Goal: Contribute content: Contribute content

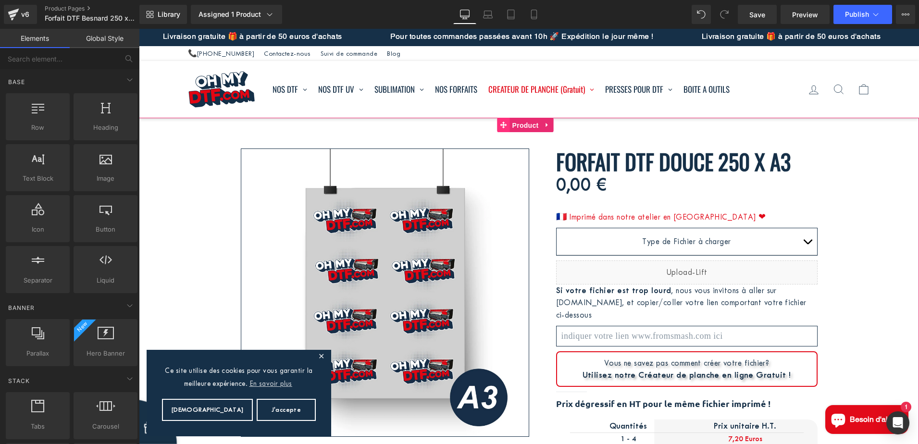
click at [534, 122] on link "Product" at bounding box center [520, 125] width 44 height 14
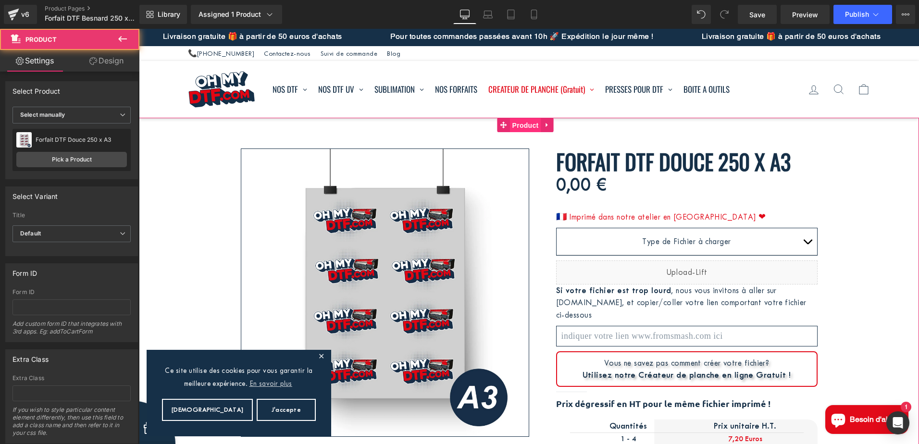
click at [530, 123] on link "Product" at bounding box center [520, 125] width 44 height 14
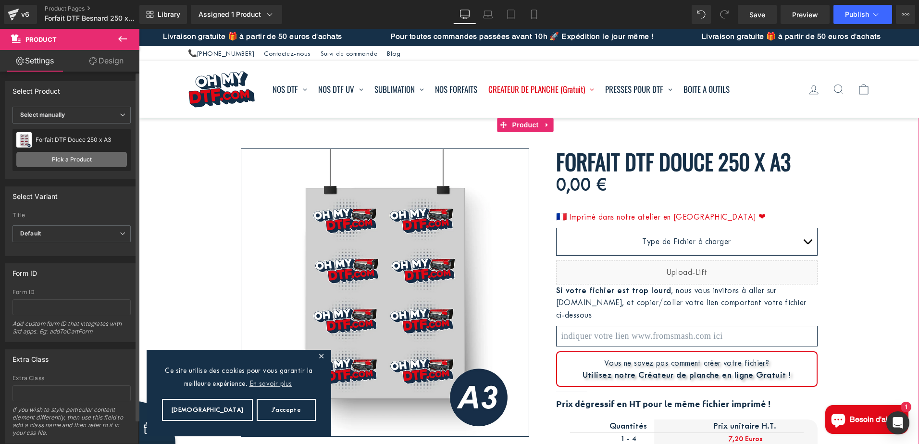
click at [67, 161] on link "Pick a Product" at bounding box center [71, 159] width 111 height 15
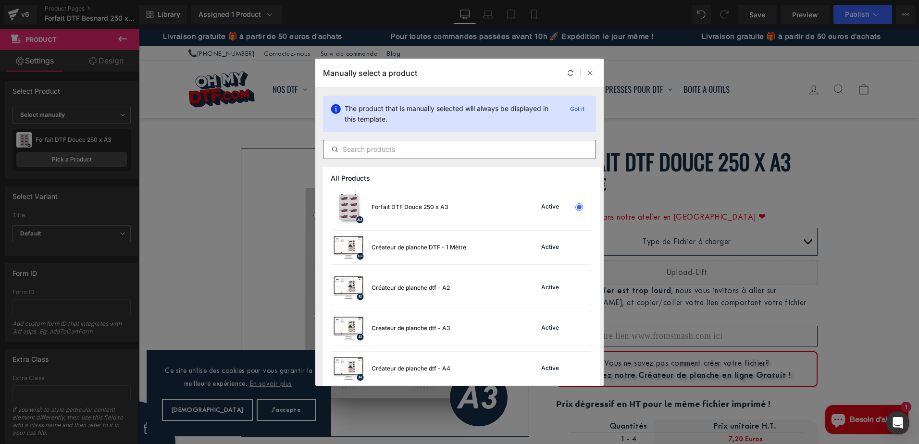
click at [406, 150] on input "text" at bounding box center [460, 150] width 272 height 12
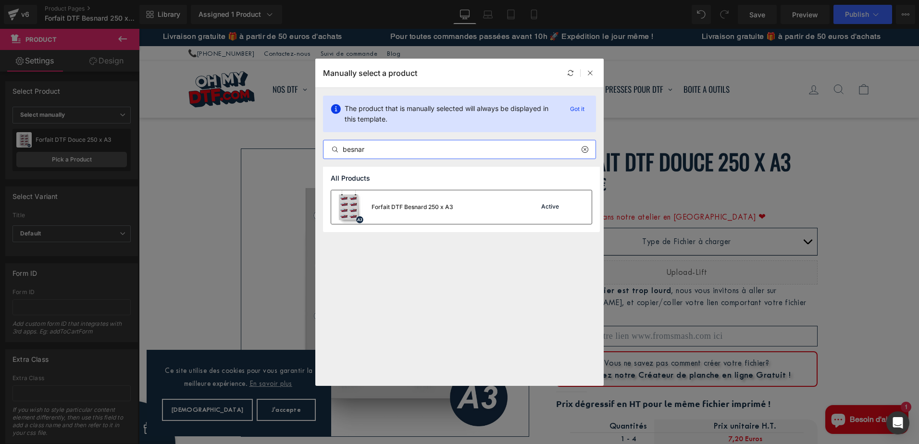
type input "besnar"
click at [417, 203] on div "Forfait DTF Besnard 250 x A3" at bounding box center [413, 207] width 82 height 9
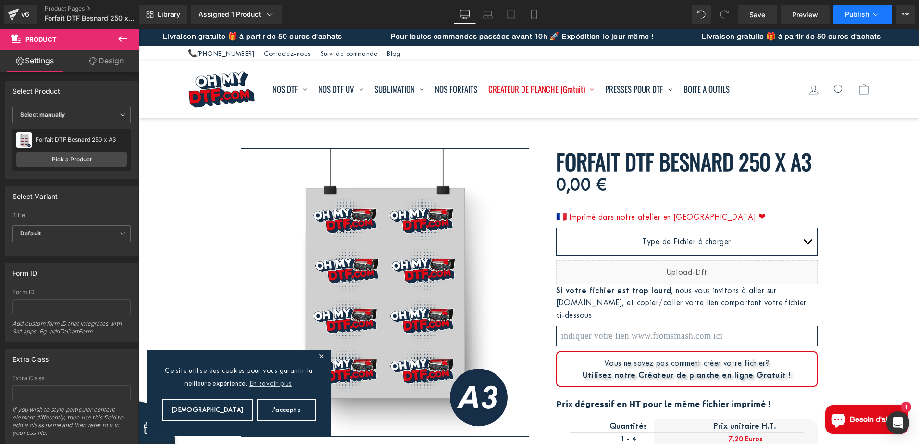
click at [876, 8] on button "Publish" at bounding box center [863, 14] width 59 height 19
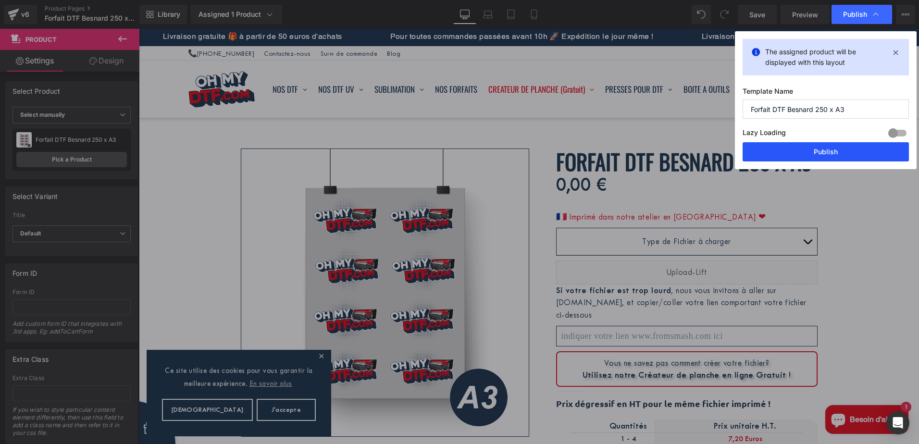
drag, startPoint x: 839, startPoint y: 153, endPoint x: 351, endPoint y: 111, distance: 489.9
click at [839, 153] on button "Publish" at bounding box center [826, 151] width 166 height 19
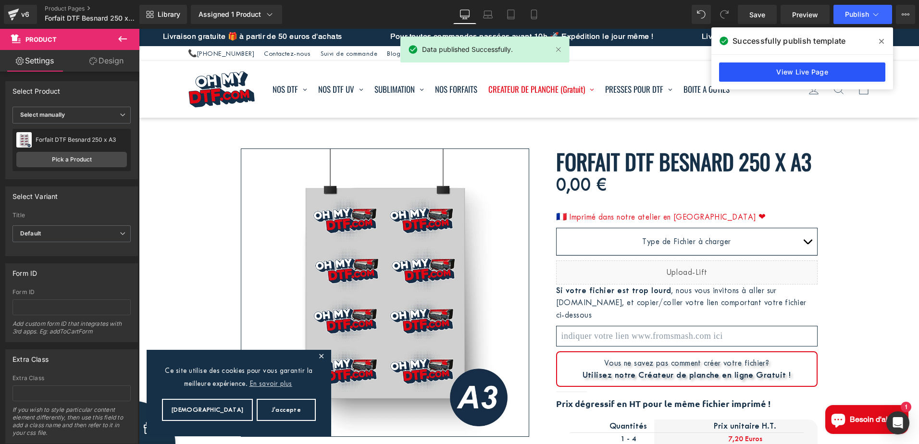
click at [840, 69] on link "View Live Page" at bounding box center [802, 72] width 166 height 19
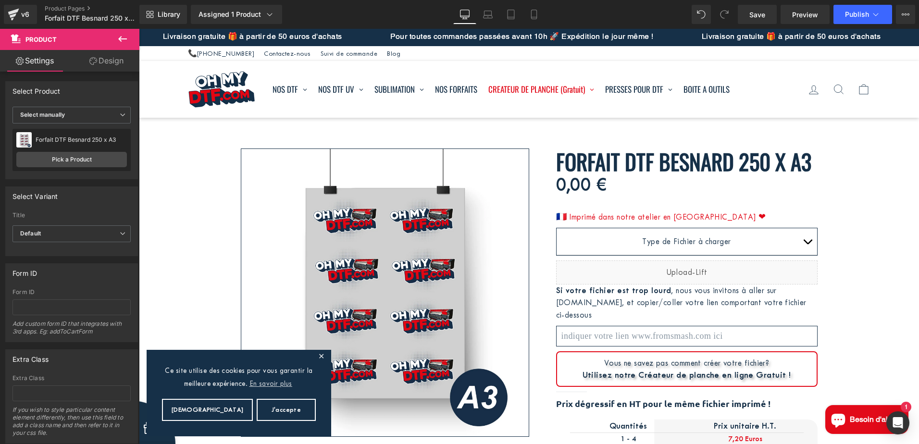
click at [121, 36] on icon at bounding box center [123, 39] width 12 height 12
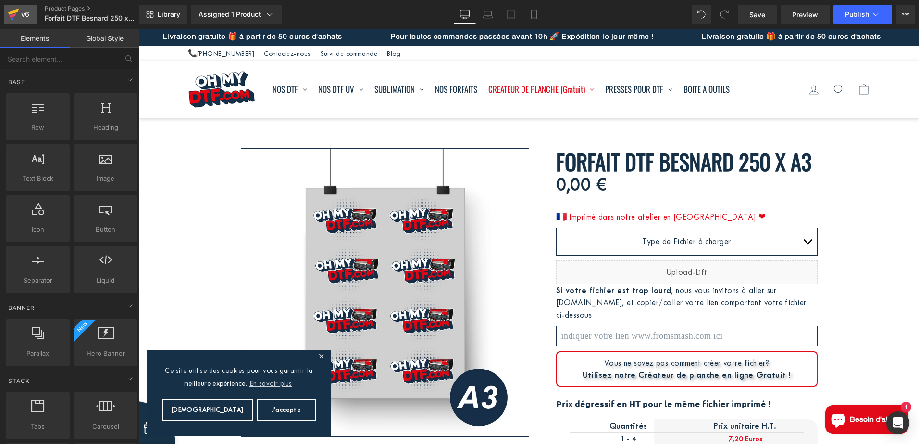
click at [27, 10] on div "v6" at bounding box center [25, 14] width 12 height 13
